Goal: Find specific page/section

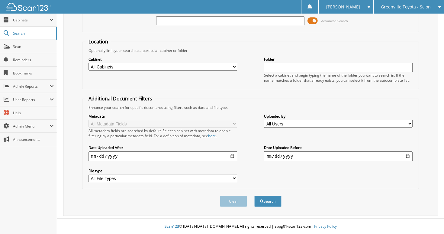
scroll to position [40, 0]
click at [194, 67] on select "All Cabinets ACCOUNTS PAYABLE ACCOUNTS RECEIVABLE ACTIVE EMPLOYEE FILES BANKS R…" at bounding box center [163, 67] width 149 height 8
click at [325, 42] on fieldset "Location Optionally limit your search to a particular cabinet or folder Cabinet…" at bounding box center [250, 63] width 337 height 51
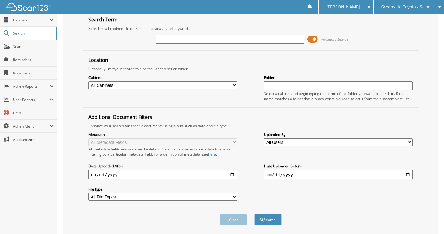
scroll to position [0, 0]
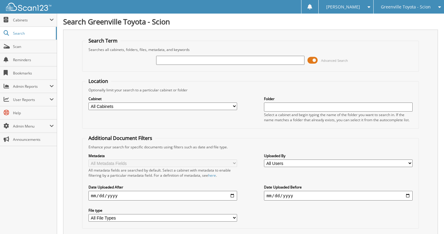
click at [203, 57] on input "text" at bounding box center [230, 60] width 149 height 9
type input "department"
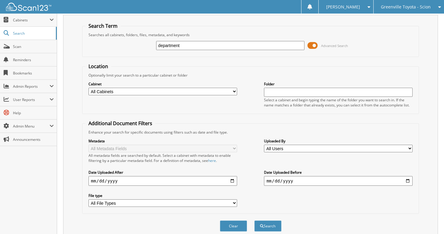
scroll to position [40, 0]
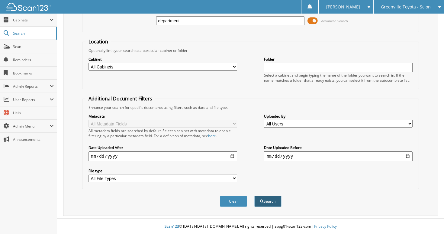
click at [268, 199] on button "Search" at bounding box center [267, 201] width 27 height 11
click at [272, 202] on button "Search" at bounding box center [267, 201] width 27 height 11
click at [271, 201] on button "Search" at bounding box center [267, 201] width 27 height 11
